Goal: Find specific page/section: Find specific page/section

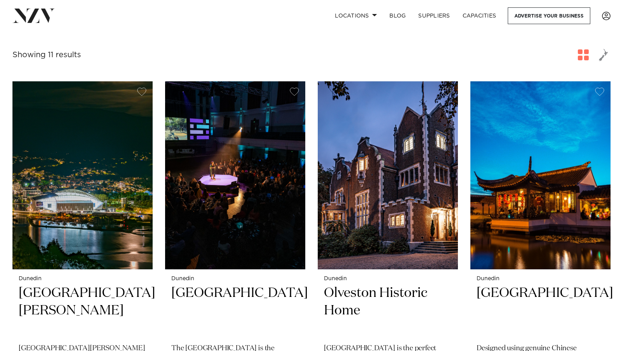
scroll to position [254, 0]
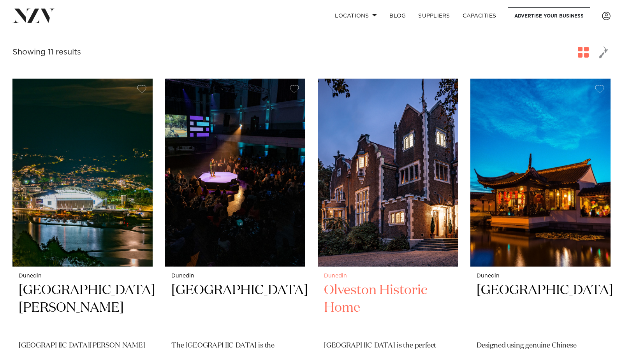
click at [406, 211] on img at bounding box center [388, 173] width 140 height 188
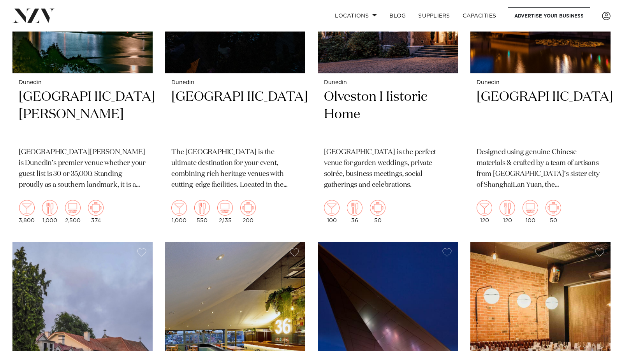
scroll to position [427, 0]
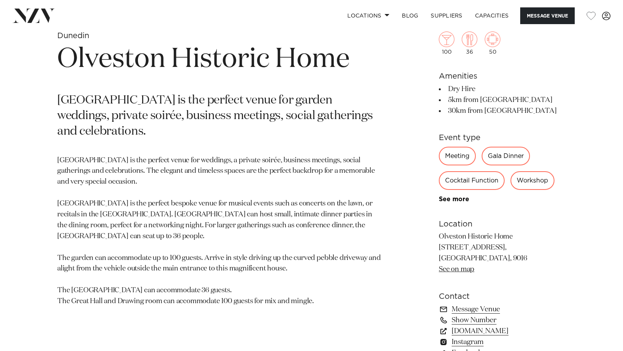
scroll to position [324, 0]
click at [450, 200] on link "See more" at bounding box center [469, 199] width 61 height 6
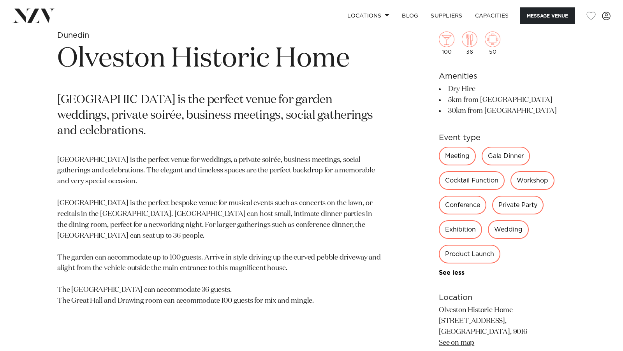
click at [503, 211] on div "Private Party" at bounding box center [517, 205] width 51 height 19
click at [510, 208] on div "Private Party" at bounding box center [517, 205] width 51 height 19
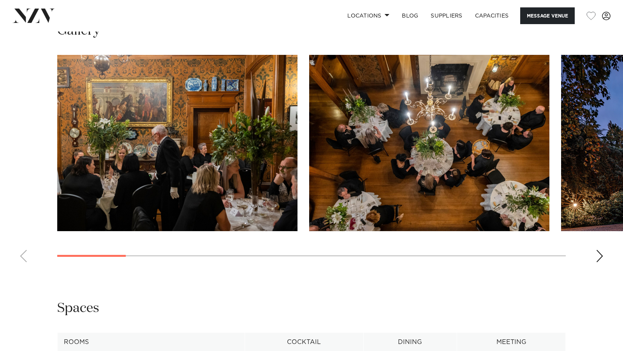
scroll to position [771, 0]
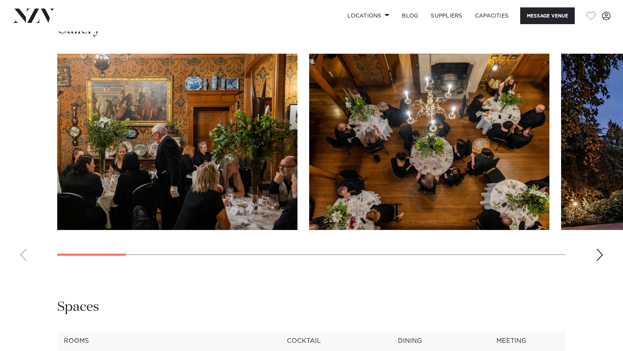
click at [595, 258] on swiper-container at bounding box center [311, 161] width 623 height 214
click at [599, 256] on div "Next slide" at bounding box center [600, 255] width 8 height 12
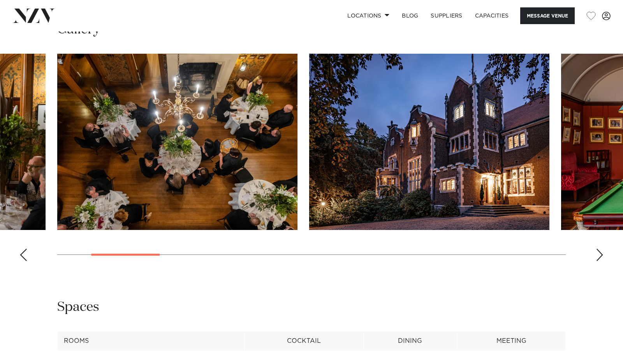
click at [599, 256] on div "Next slide" at bounding box center [600, 255] width 8 height 12
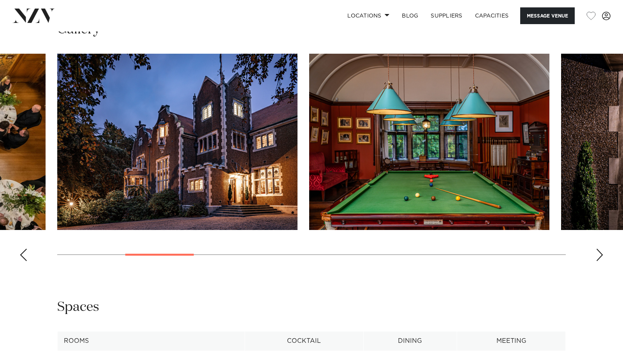
click at [599, 256] on div "Next slide" at bounding box center [600, 255] width 8 height 12
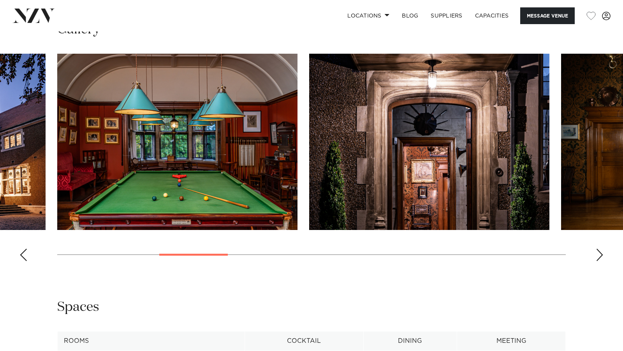
click at [599, 256] on div "Next slide" at bounding box center [600, 255] width 8 height 12
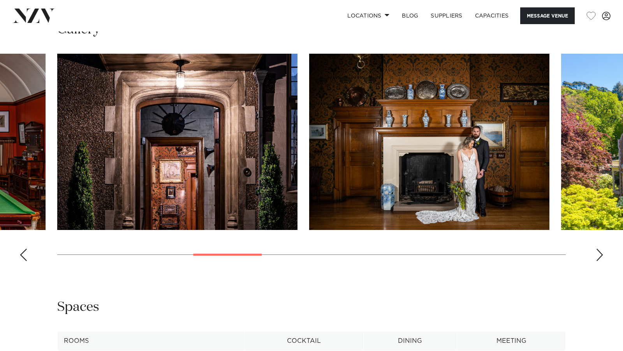
click at [599, 256] on div "Next slide" at bounding box center [600, 255] width 8 height 12
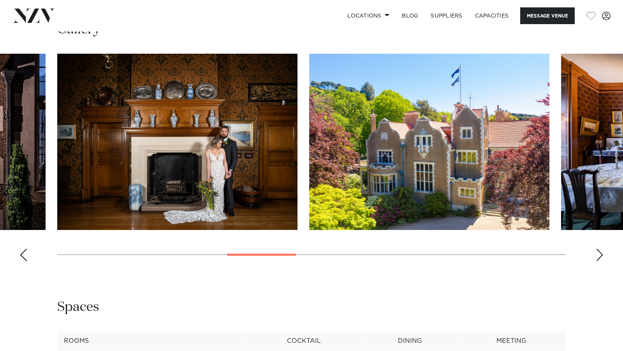
click at [599, 256] on div "Next slide" at bounding box center [600, 255] width 8 height 12
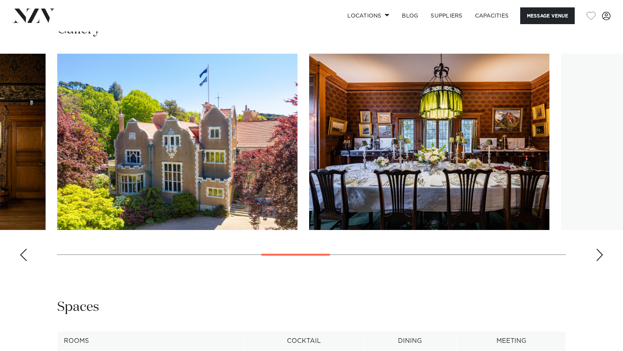
click at [599, 256] on div "Next slide" at bounding box center [600, 255] width 8 height 12
